Goal: Task Accomplishment & Management: Manage account settings

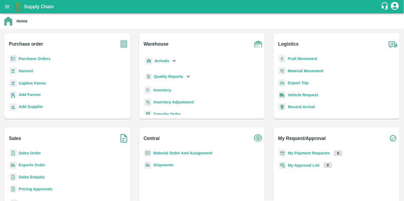
click at [22, 61] on p "Purchase Orders" at bounding box center [35, 59] width 32 height 6
click at [26, 58] on b "Purchase Orders" at bounding box center [35, 58] width 32 height 4
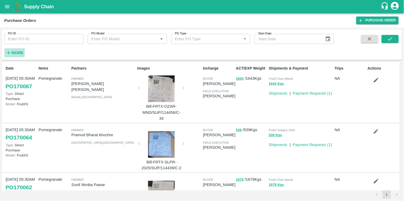
click at [20, 52] on strong "More" at bounding box center [17, 53] width 12 height 4
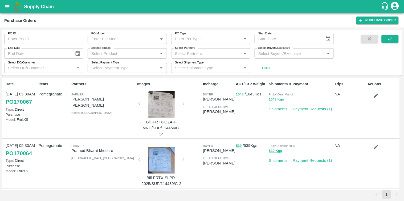
paste input "9970183685"
type input "9970183685"
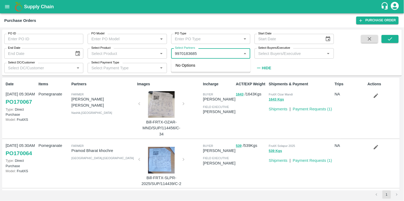
click at [203, 52] on input "Select Partners" at bounding box center [206, 53] width 67 height 7
click at [182, 69] on input "checkbox" at bounding box center [183, 71] width 11 height 11
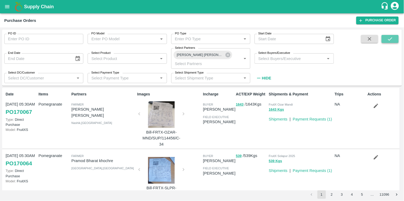
click at [389, 38] on icon "submit" at bounding box center [390, 39] width 6 height 6
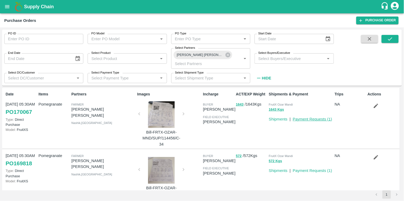
click at [311, 119] on link "Payment Requests ( 1 )" at bounding box center [312, 119] width 39 height 4
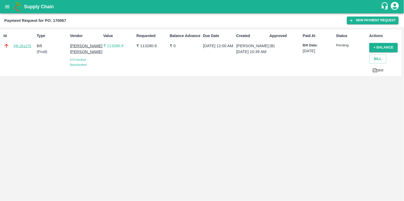
click at [21, 46] on link "PR-251275" at bounding box center [23, 45] width 18 height 5
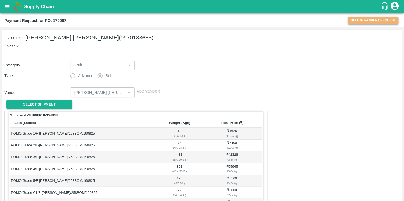
click at [374, 22] on button "Delete Payment Request" at bounding box center [373, 21] width 51 height 8
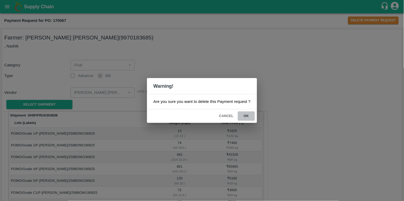
click at [244, 115] on button "ok" at bounding box center [246, 115] width 17 height 9
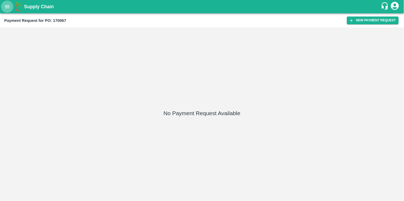
click at [8, 9] on icon "open drawer" at bounding box center [7, 7] width 6 height 6
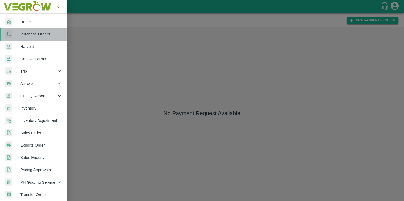
click at [38, 37] on link "Purchase Orders" at bounding box center [33, 34] width 67 height 12
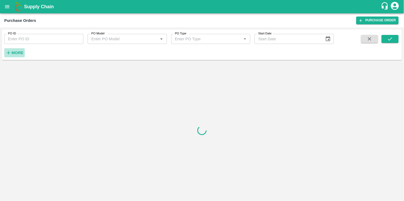
click at [21, 49] on h6 "More" at bounding box center [17, 52] width 12 height 7
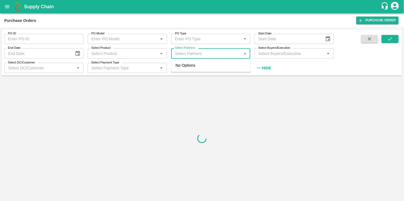
click at [189, 51] on input "Select Partners" at bounding box center [206, 53] width 67 height 7
paste input "9970183685"
type input "9970183685"
click at [183, 70] on input "checkbox" at bounding box center [183, 71] width 11 height 11
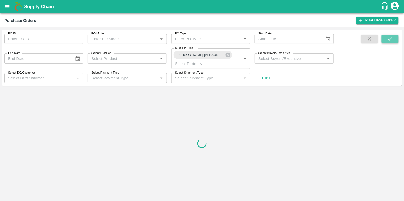
click at [391, 37] on icon "submit" at bounding box center [390, 39] width 6 height 6
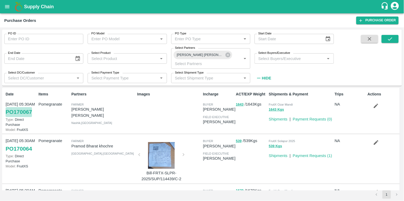
click at [23, 111] on link "PO 170067" at bounding box center [19, 112] width 26 height 10
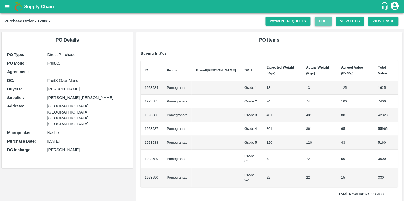
click at [326, 21] on link "Edit" at bounding box center [323, 21] width 17 height 9
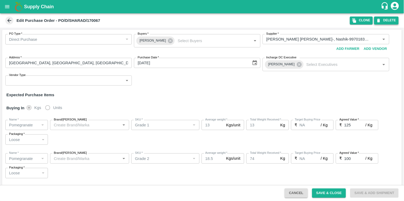
click at [391, 23] on button "DELETE" at bounding box center [386, 21] width 25 height 8
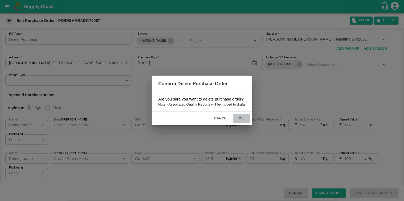
click at [239, 115] on button "ok" at bounding box center [241, 118] width 17 height 9
click at [242, 118] on button "ok" at bounding box center [241, 118] width 17 height 9
